Goal: Register for event/course

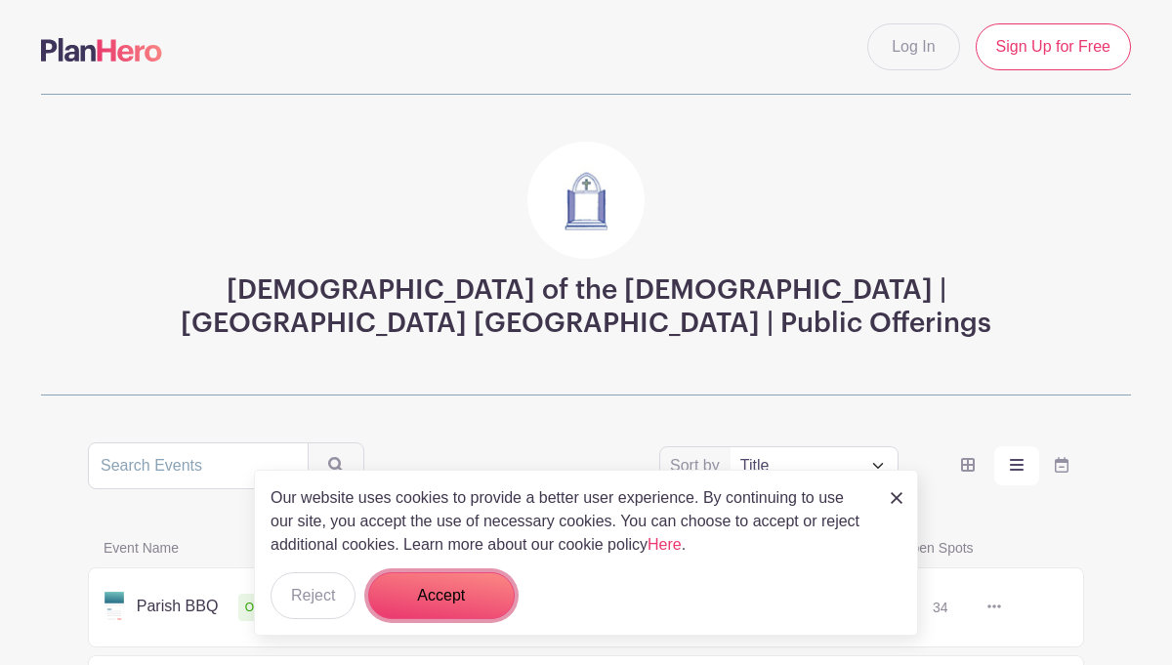
click at [438, 592] on button "Accept" at bounding box center [441, 595] width 146 height 47
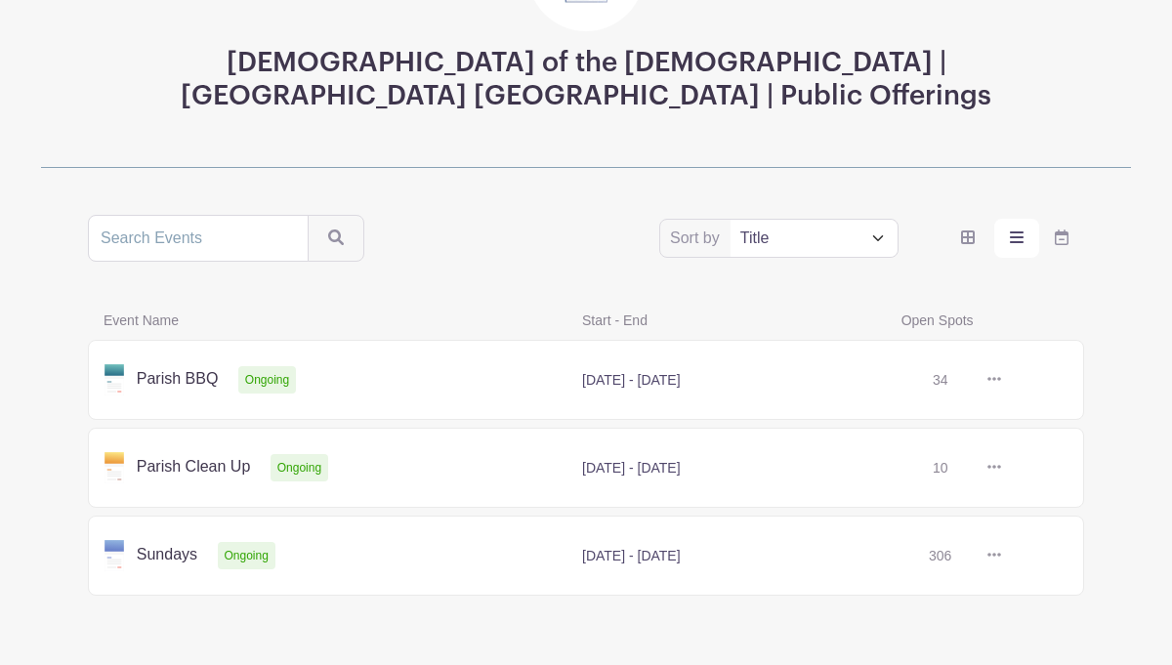
scroll to position [255, 0]
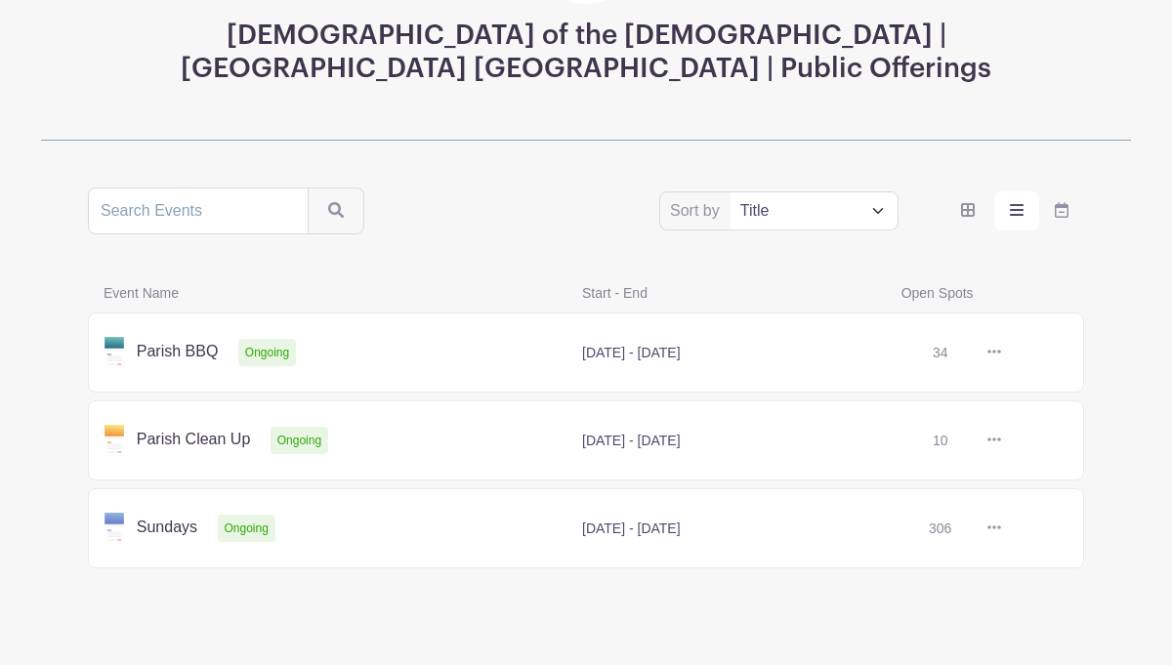
click at [1001, 528] on link at bounding box center [1001, 528] width 0 height 0
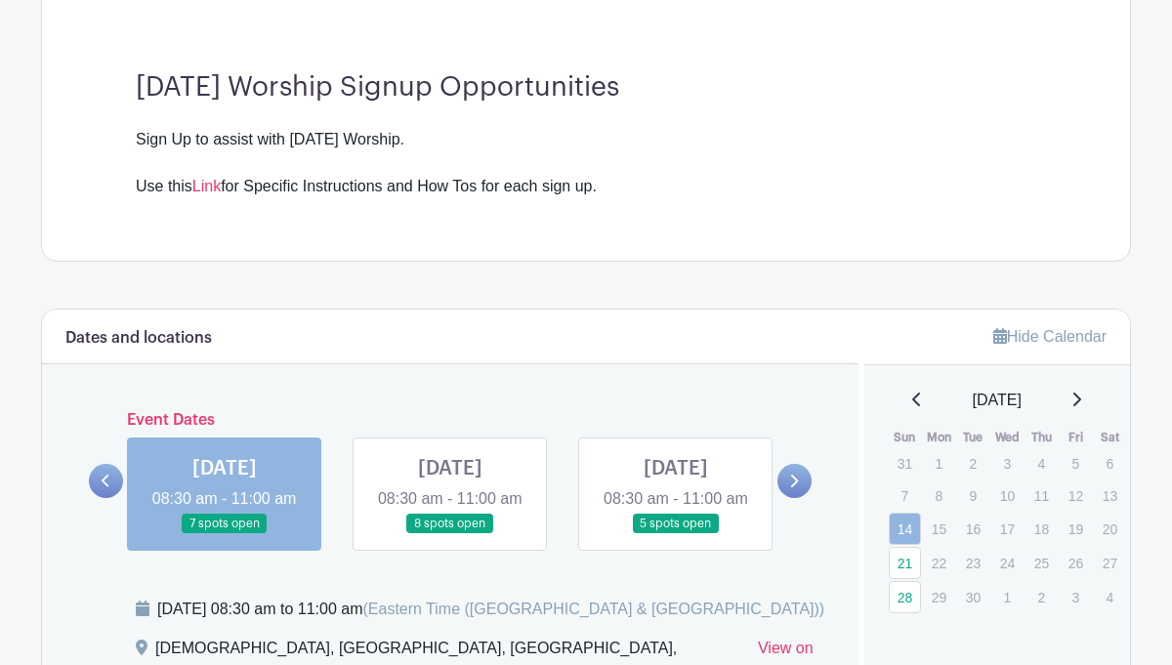
scroll to position [542, 0]
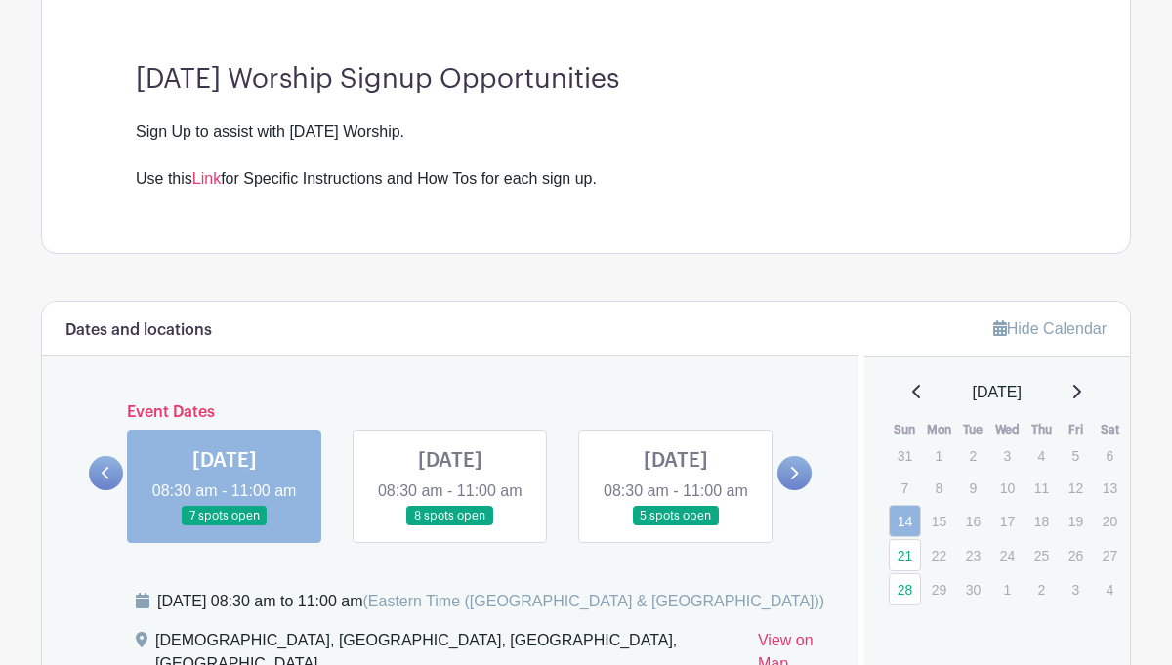
click at [795, 480] on icon at bounding box center [793, 473] width 9 height 15
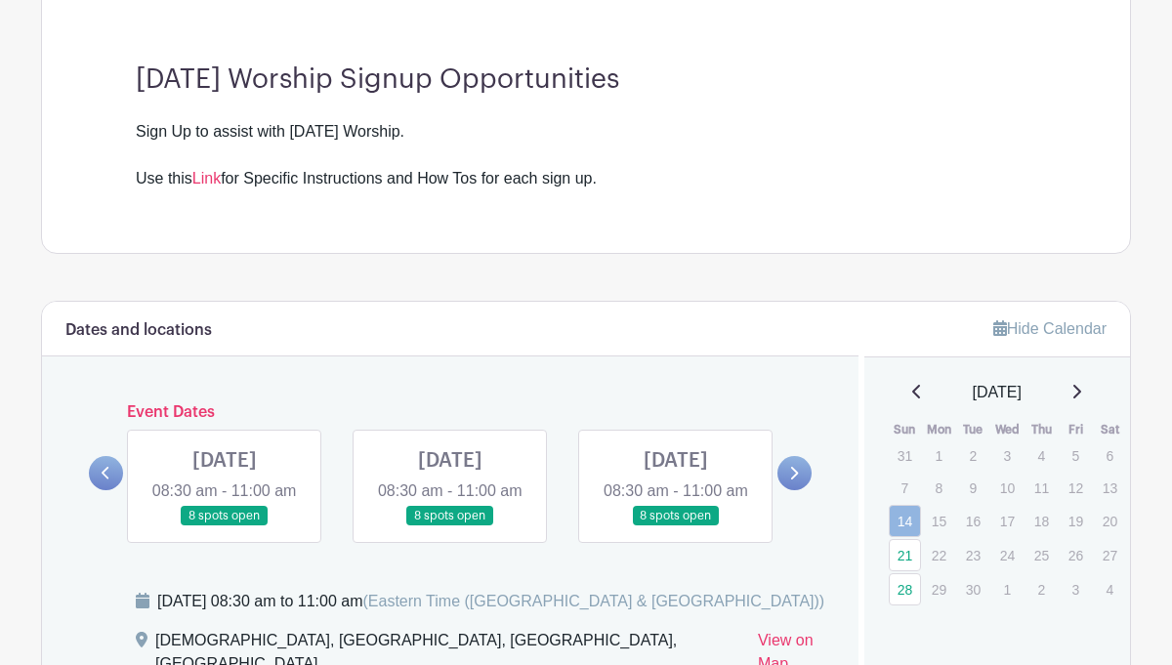
click at [795, 480] on icon at bounding box center [793, 473] width 9 height 15
click at [450, 526] on link at bounding box center [450, 526] width 0 height 0
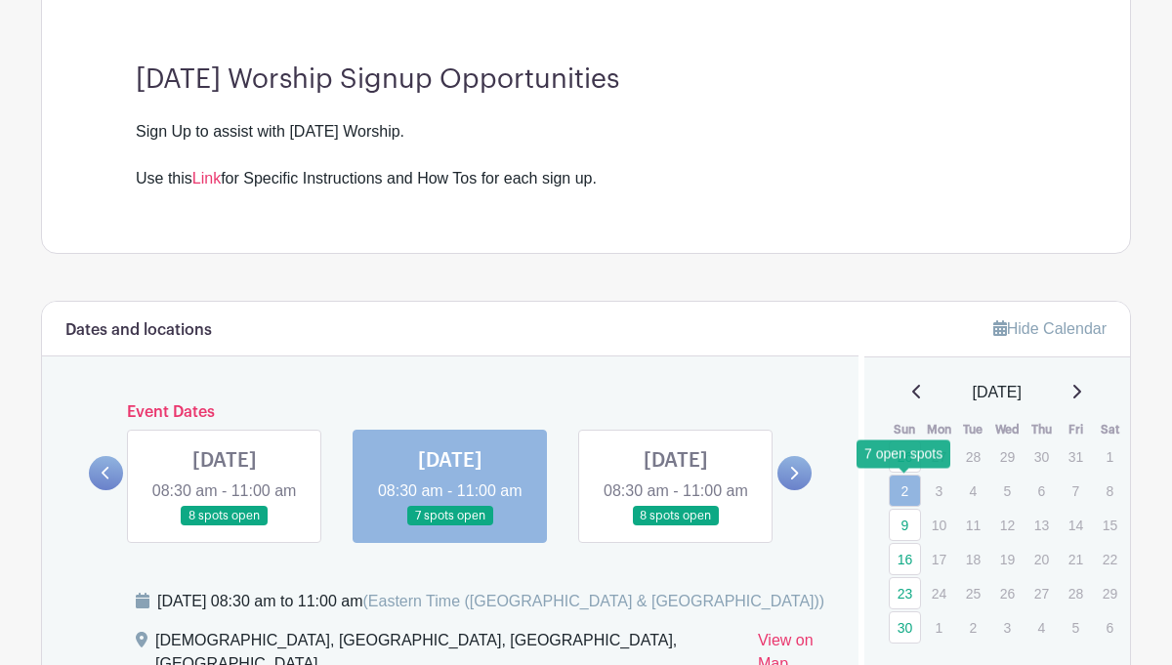
click at [903, 485] on link "2" at bounding box center [905, 491] width 32 height 32
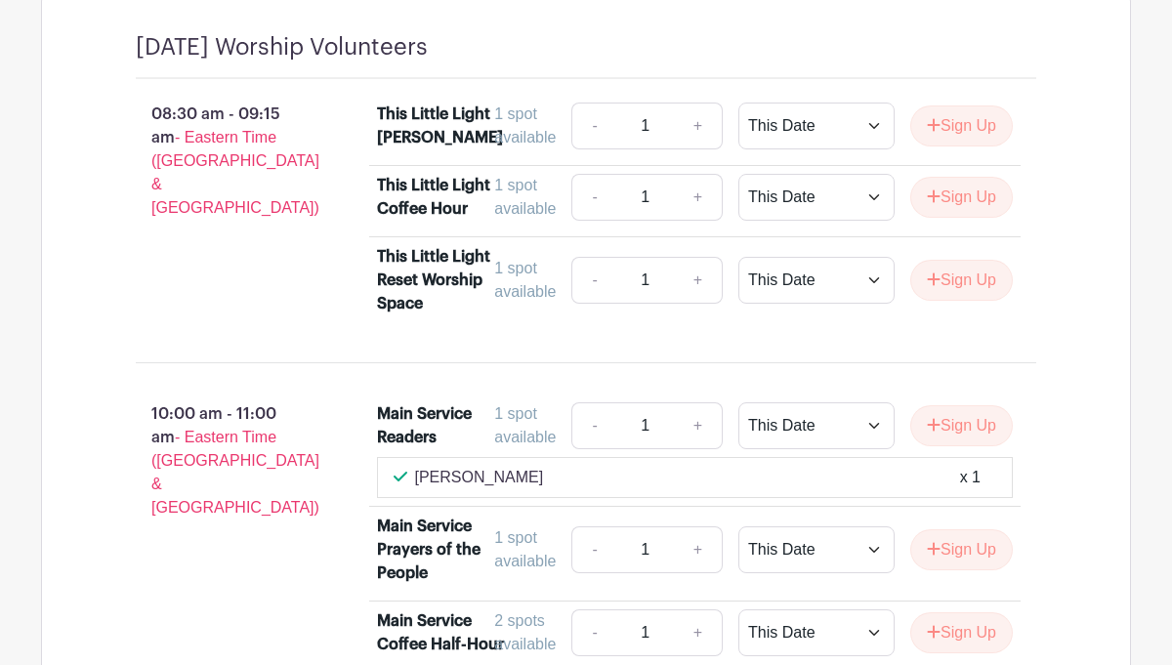
scroll to position [1289, 0]
click at [687, 554] on link "+" at bounding box center [698, 548] width 49 height 47
click at [961, 553] on button "Sign Up" at bounding box center [961, 548] width 103 height 41
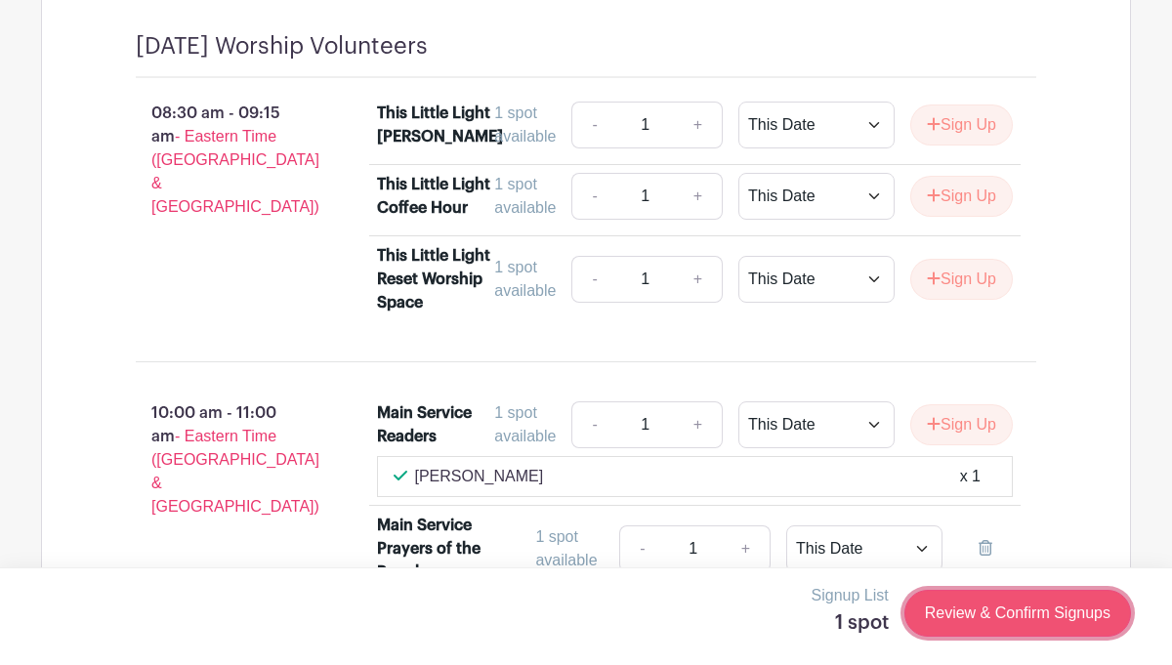
click at [1002, 605] on link "Review & Confirm Signups" at bounding box center [1017, 613] width 227 height 47
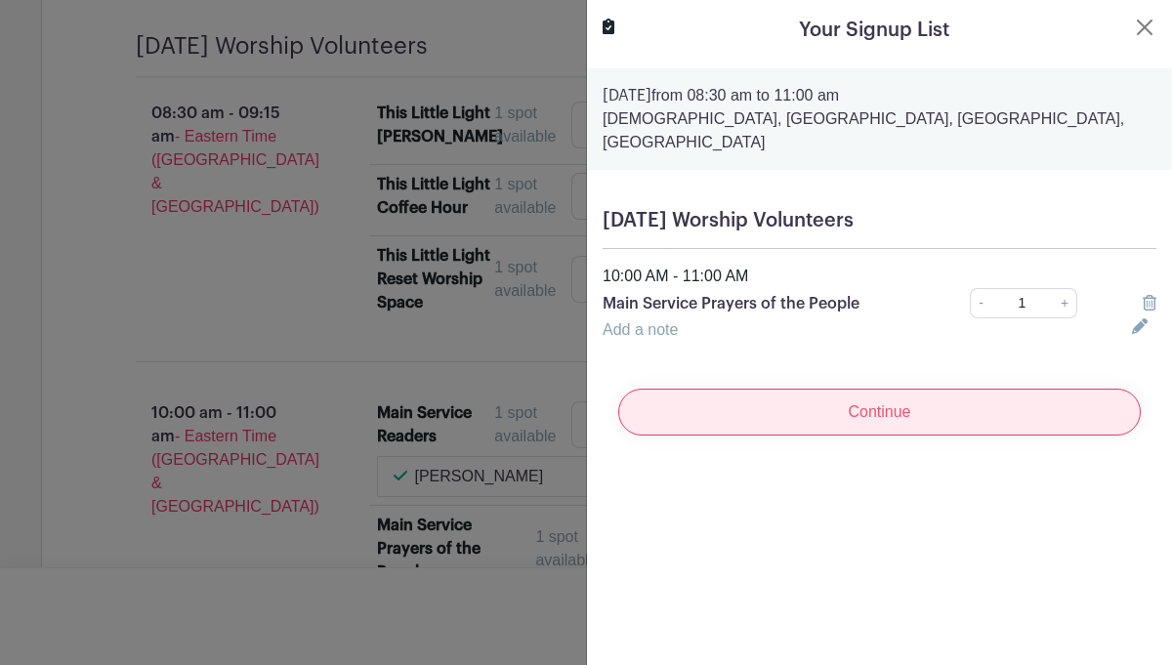
click at [892, 389] on input "Continue" at bounding box center [879, 412] width 522 height 47
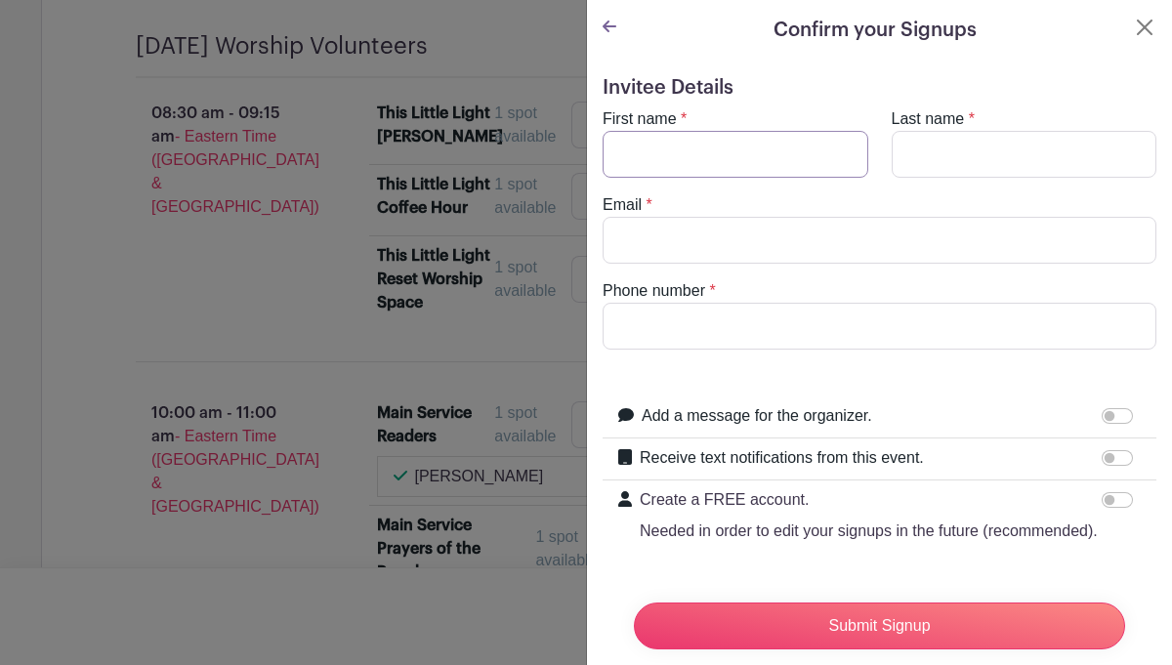
click at [804, 149] on input "First name" at bounding box center [735, 154] width 266 height 47
type input "Carol"
type input "Normandin"
type input "canorma2@gmail.com"
type input "9134069855"
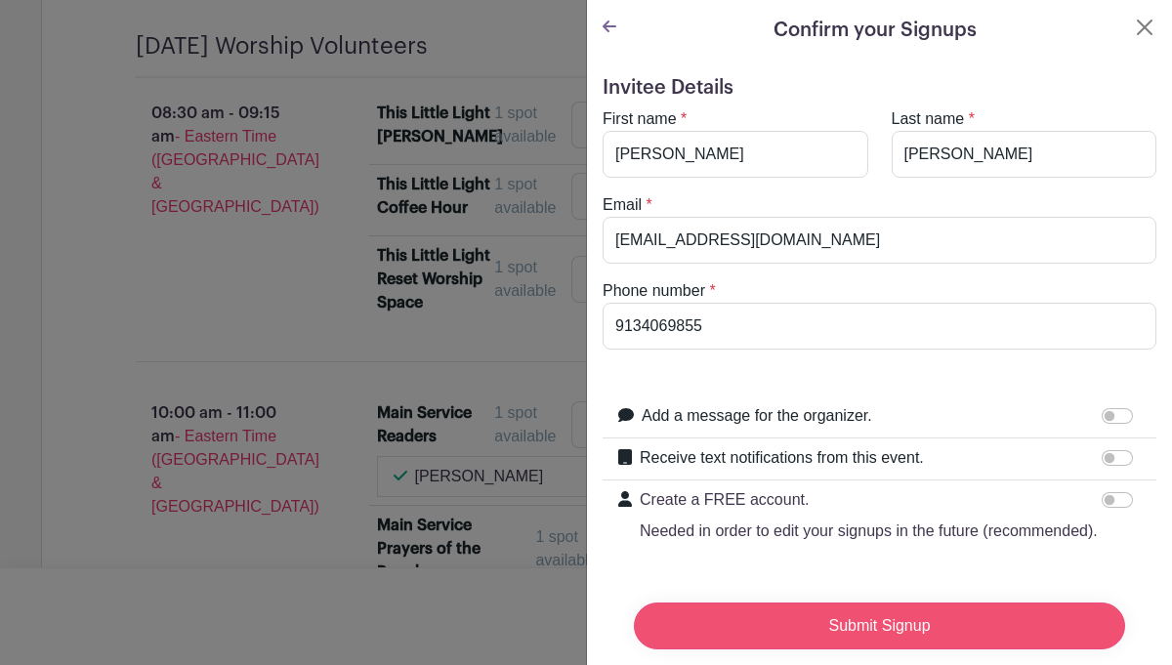
click at [920, 619] on input "Submit Signup" at bounding box center [879, 625] width 491 height 47
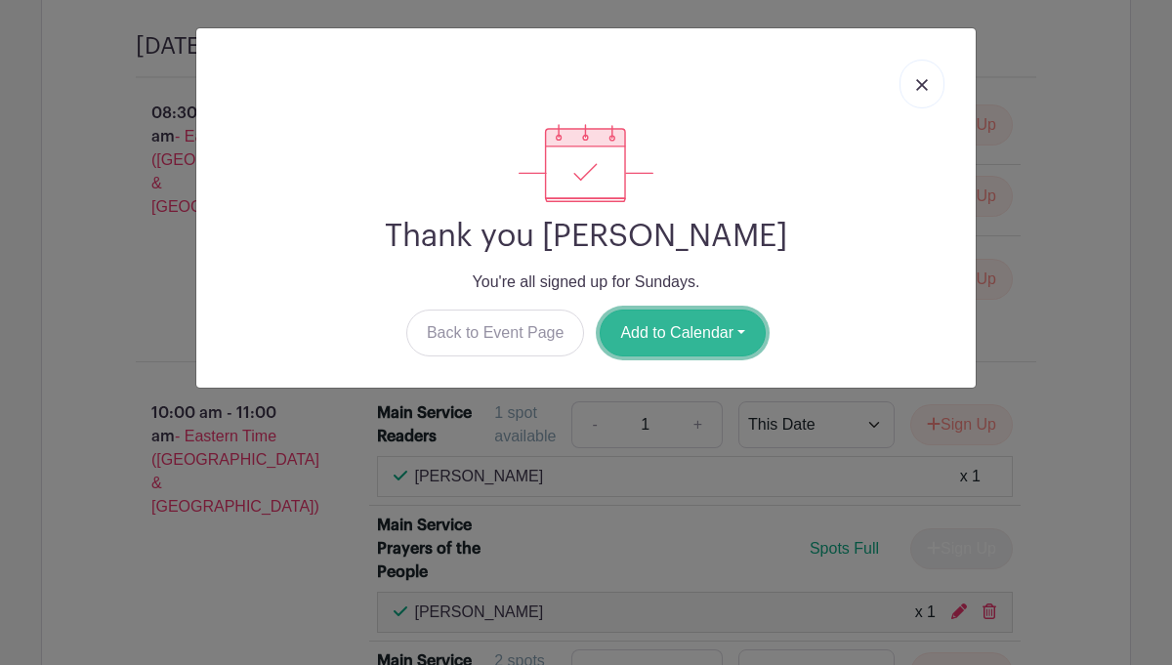
click at [720, 330] on button "Add to Calendar" at bounding box center [683, 333] width 166 height 47
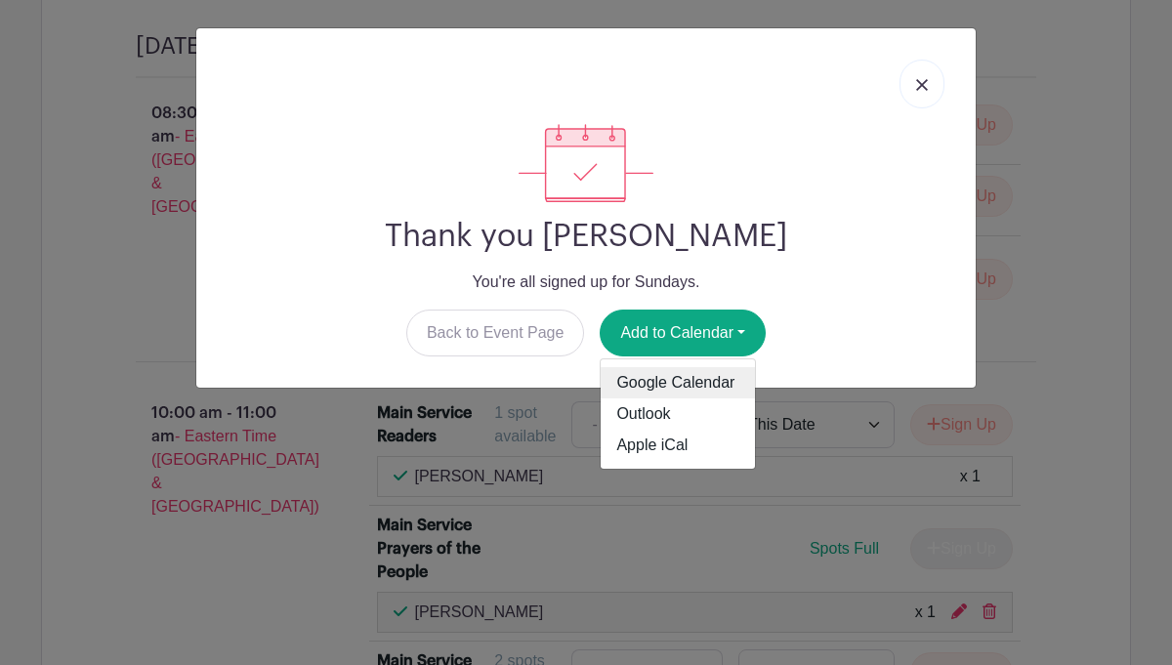
click at [710, 377] on link "Google Calendar" at bounding box center [678, 382] width 154 height 31
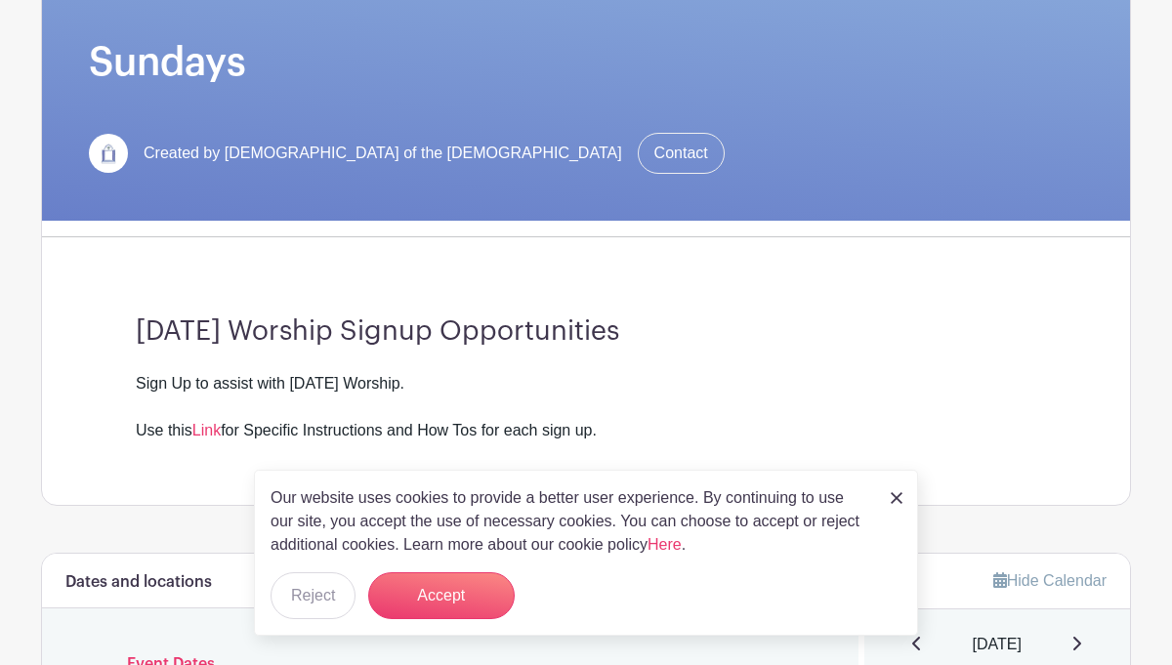
scroll to position [293, 0]
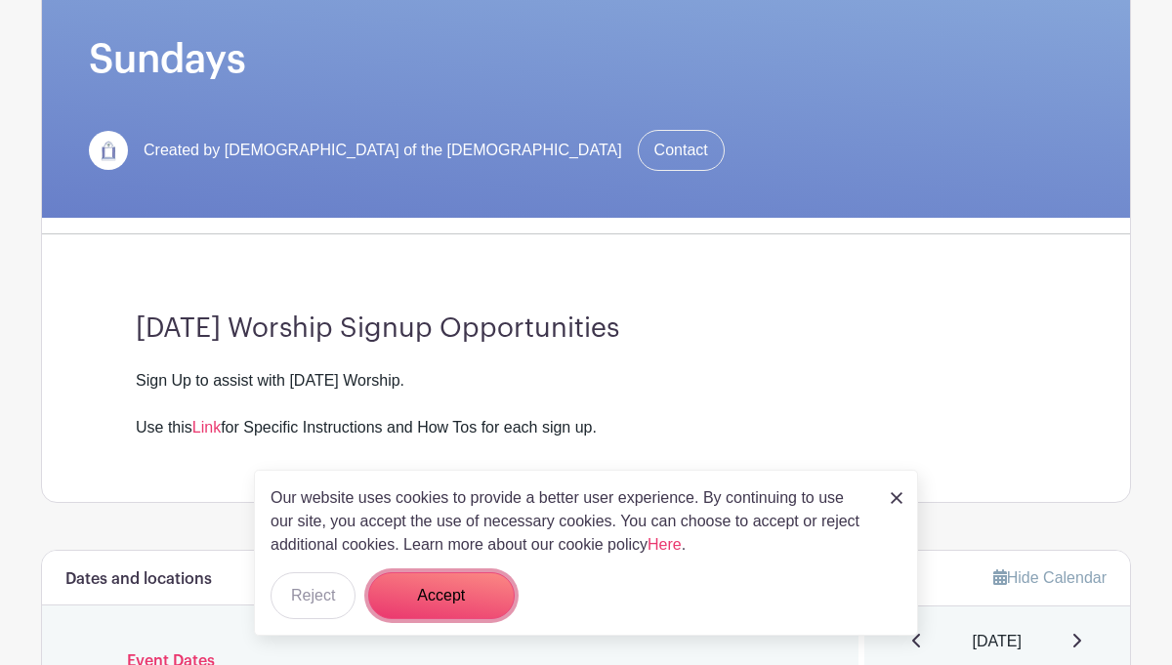
click at [451, 591] on button "Accept" at bounding box center [441, 595] width 146 height 47
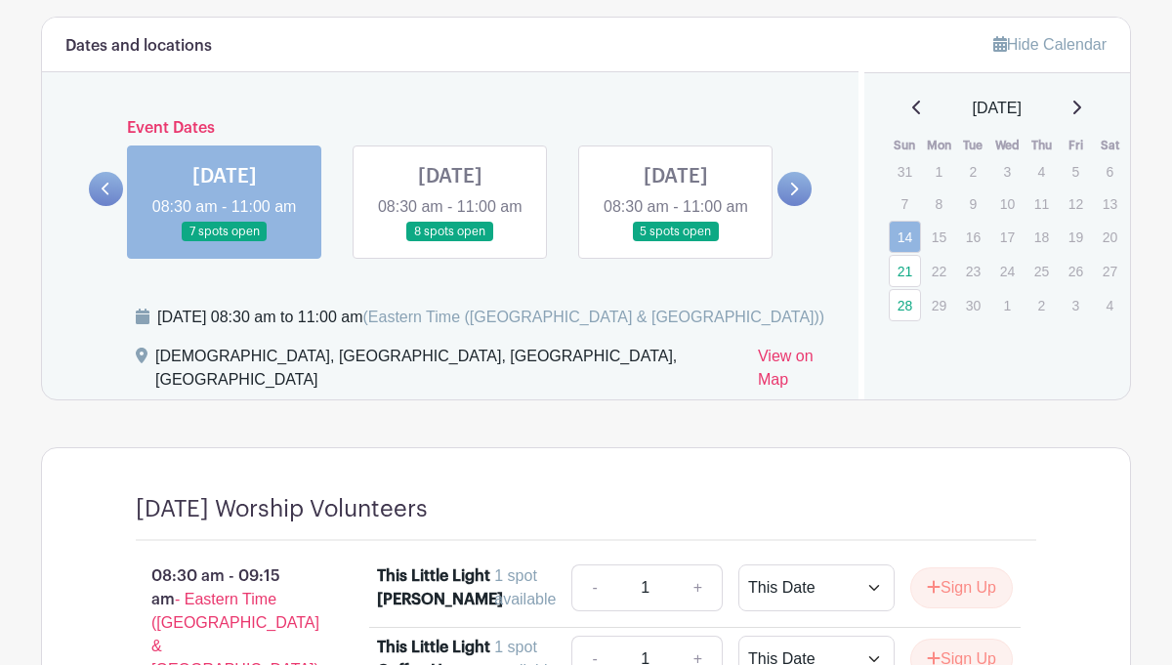
scroll to position [830, 0]
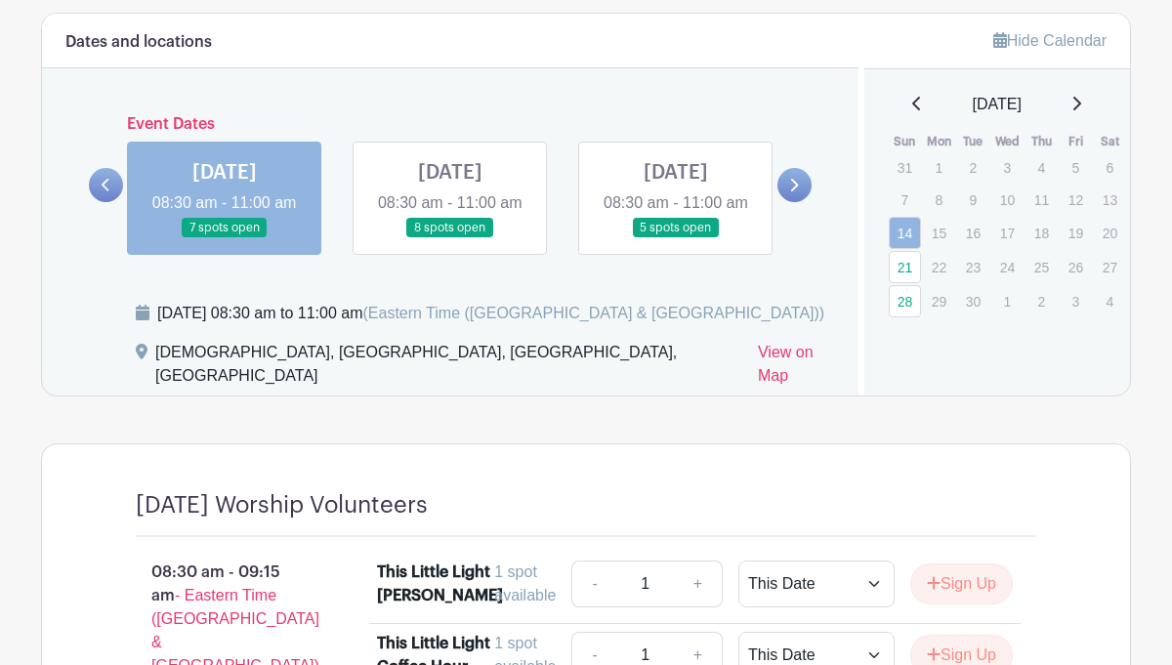
click at [450, 238] on link at bounding box center [450, 238] width 0 height 0
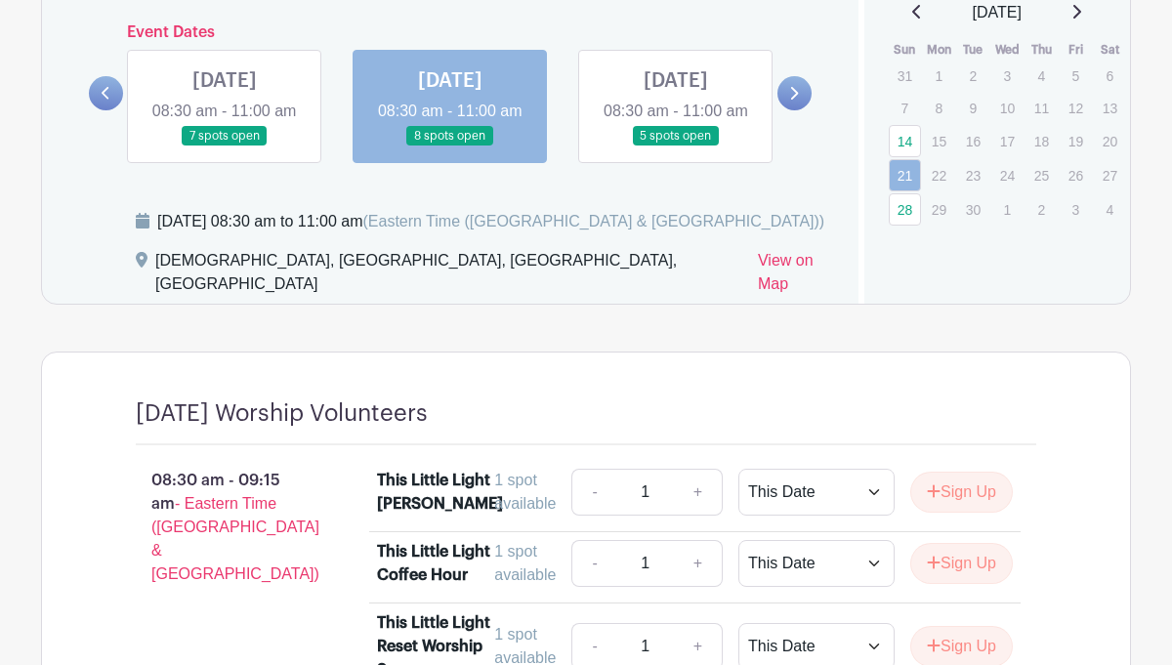
scroll to position [825, 0]
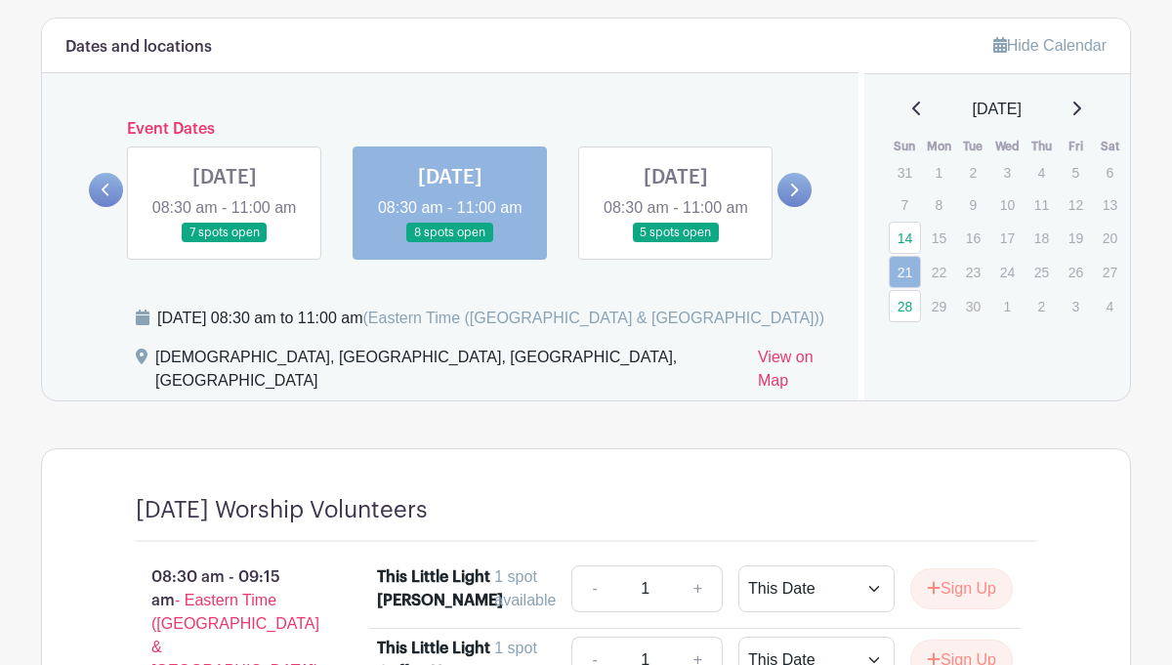
click at [866, 283] on div "[DATE] Sun Mon Tue Wed Thu Fri Sat 31 1 2 3 4 5 6 7 8 9 10 11 12 13 14 15 16 17…" at bounding box center [997, 211] width 267 height 226
click at [792, 299] on div "Dates and locations Event Dates [DATE] 08:30 am - 11:00 am 7 spots open [DATE] …" at bounding box center [450, 210] width 816 height 382
click at [178, 130] on h6 "Event Dates" at bounding box center [450, 129] width 654 height 19
click at [81, 302] on div "Dates and locations Event Dates [DATE] 08:30 am - 11:00 am 7 spots open [DATE] …" at bounding box center [450, 210] width 816 height 382
click at [796, 196] on icon at bounding box center [795, 190] width 8 height 13
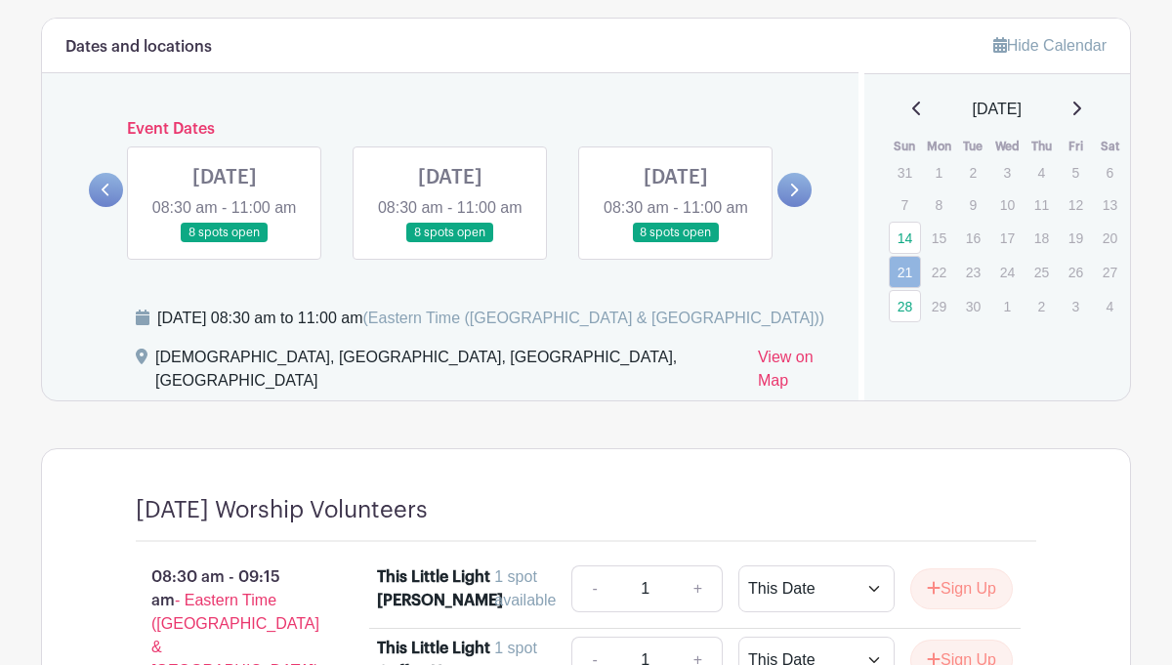
click at [796, 196] on icon at bounding box center [795, 190] width 8 height 13
click at [99, 205] on link at bounding box center [106, 190] width 34 height 34
click at [450, 243] on link at bounding box center [450, 243] width 0 height 0
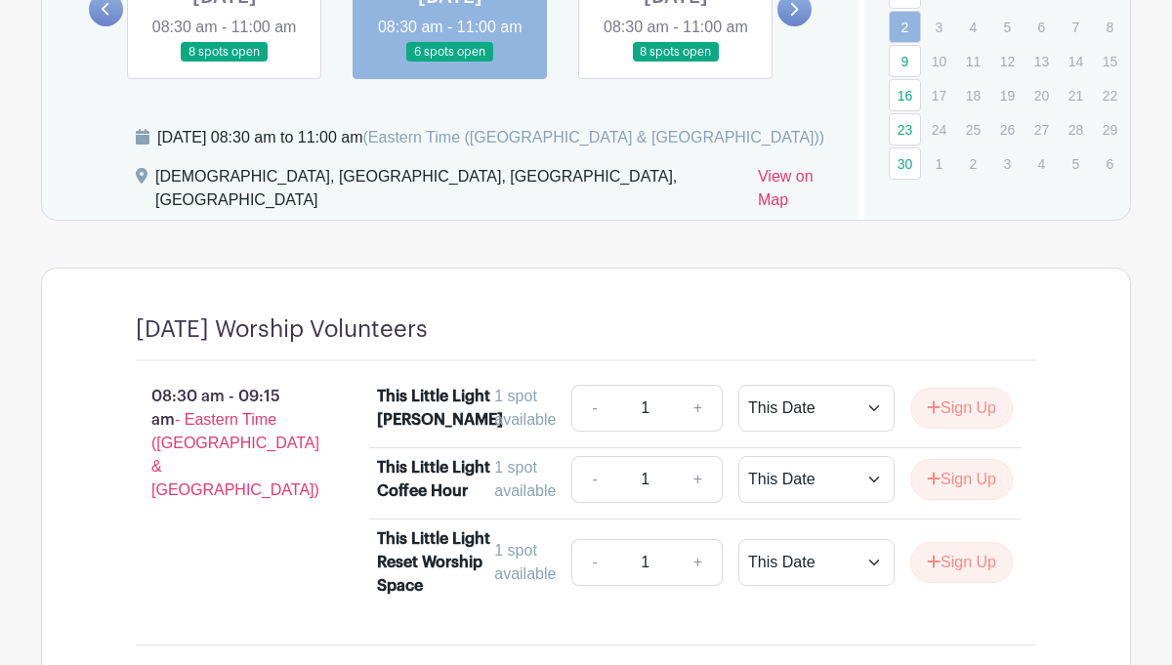
scroll to position [921, 0]
